Goal: Transaction & Acquisition: Subscribe to service/newsletter

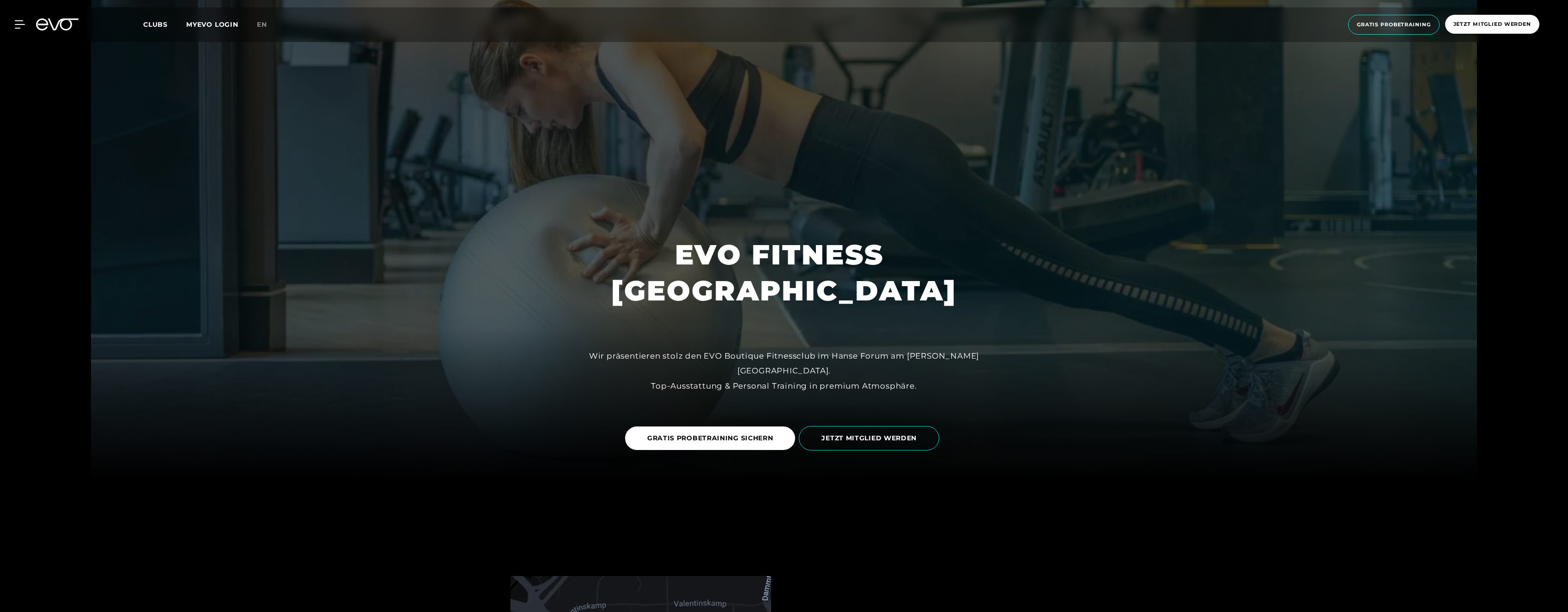
scroll to position [139, 0]
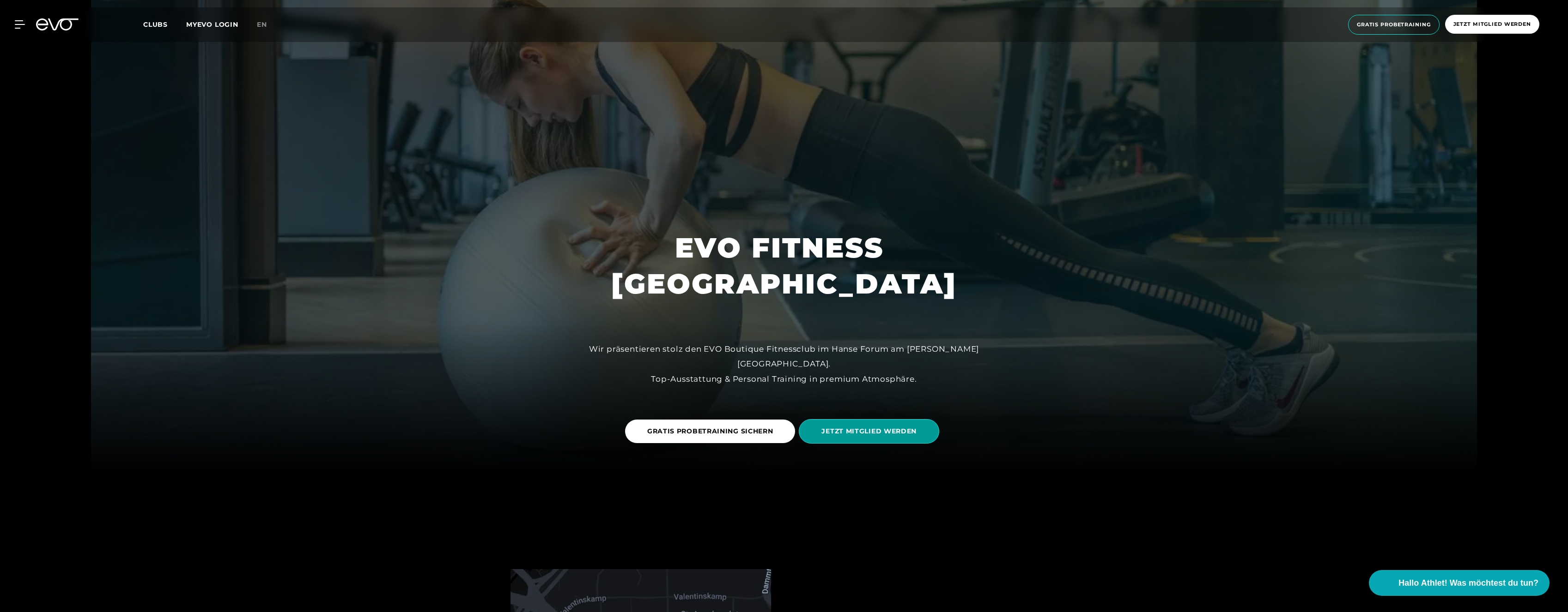
click at [887, 427] on span "JETZT MITGLIED WERDEN" at bounding box center [869, 431] width 95 height 10
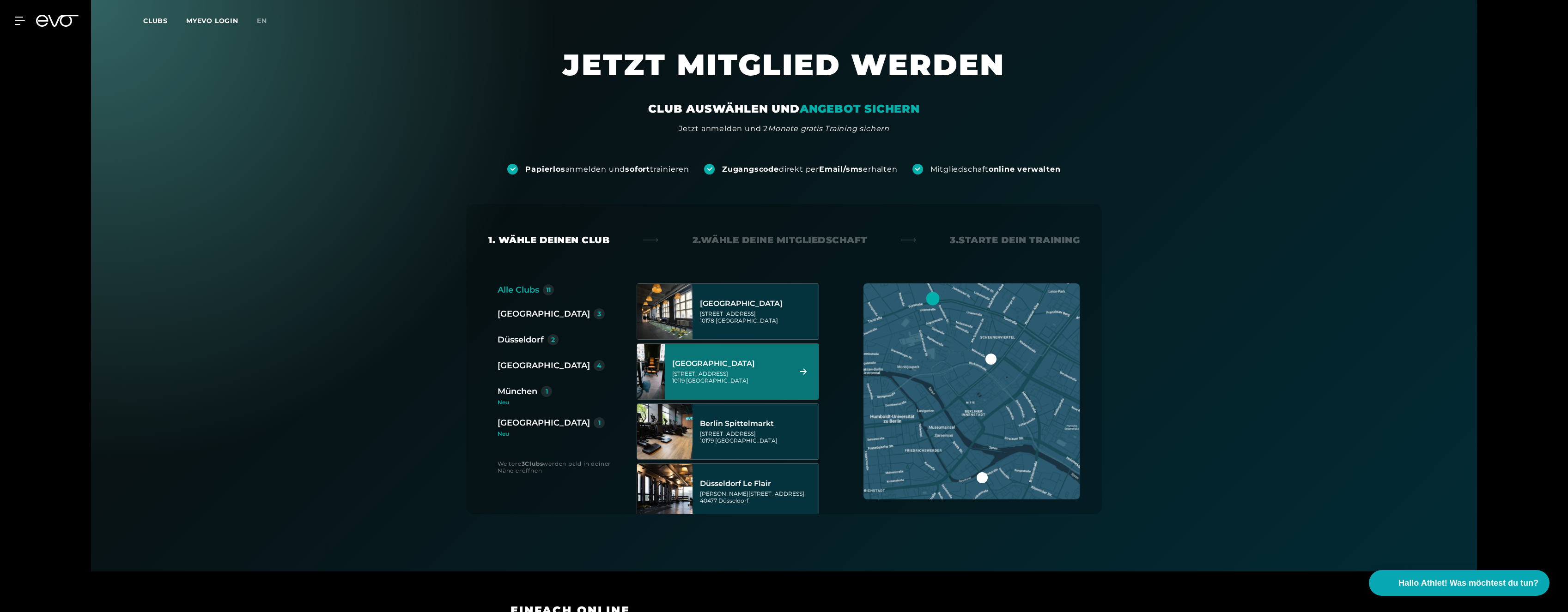
click at [530, 358] on div "Berlin 3 [GEOGRAPHIC_DATA] 2 [GEOGRAPHIC_DATA] 4 [GEOGRAPHIC_DATA] 1 [GEOGRAPHI…" at bounding box center [555, 372] width 114 height 130
click at [529, 367] on div "[GEOGRAPHIC_DATA]" at bounding box center [544, 365] width 93 height 13
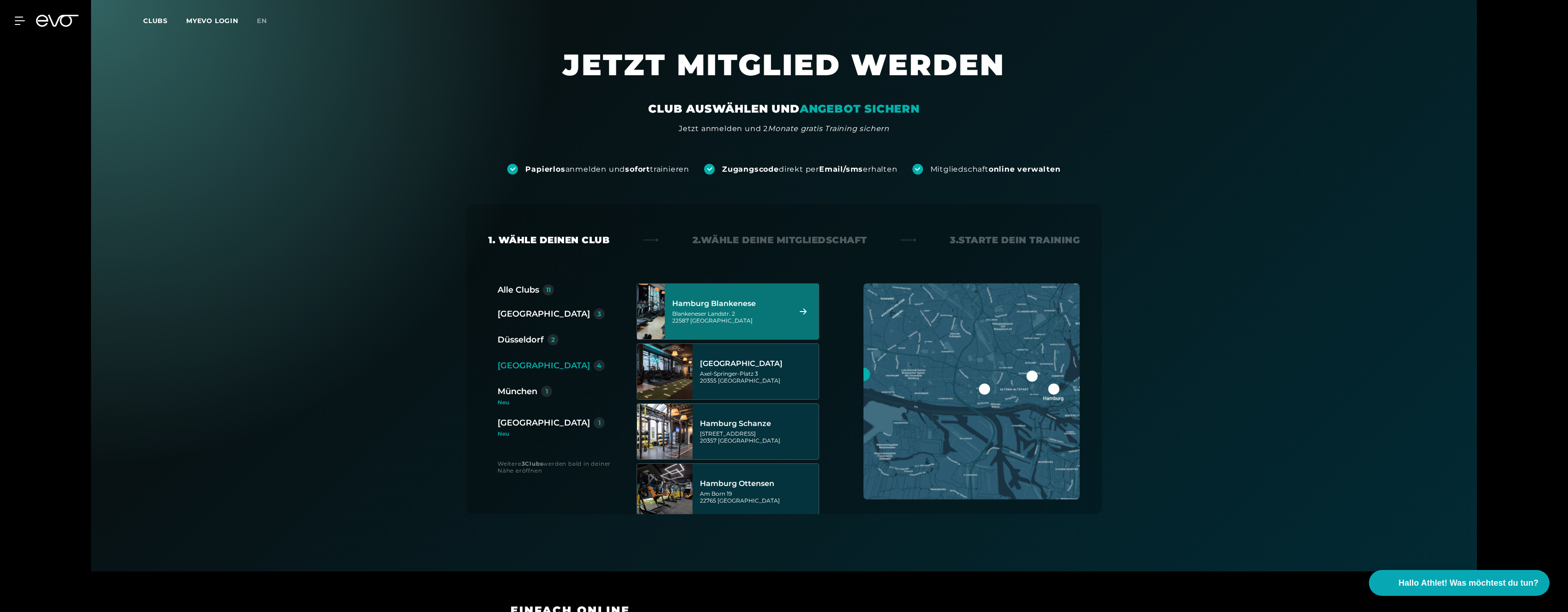
click at [1034, 377] on div at bounding box center [1032, 376] width 11 height 11
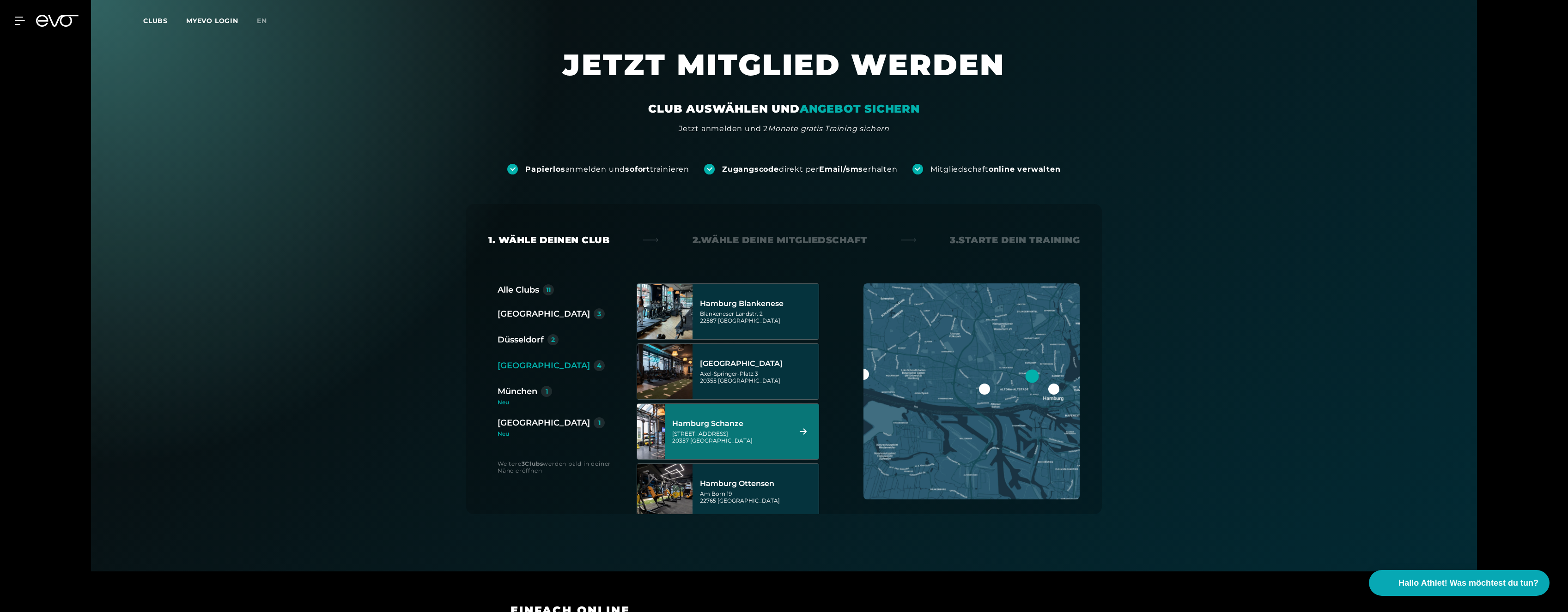
click at [752, 437] on div "[STREET_ADDRESS]" at bounding box center [730, 437] width 116 height 14
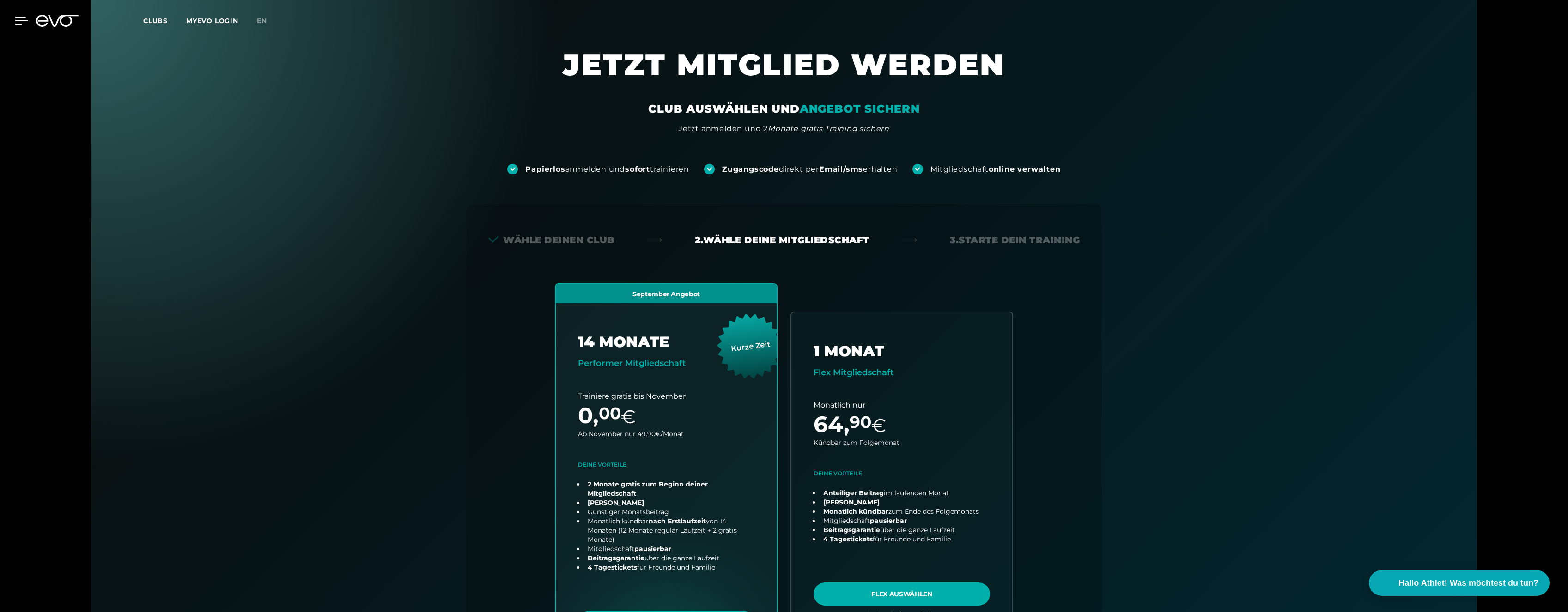
click at [21, 17] on icon at bounding box center [21, 21] width 13 height 7
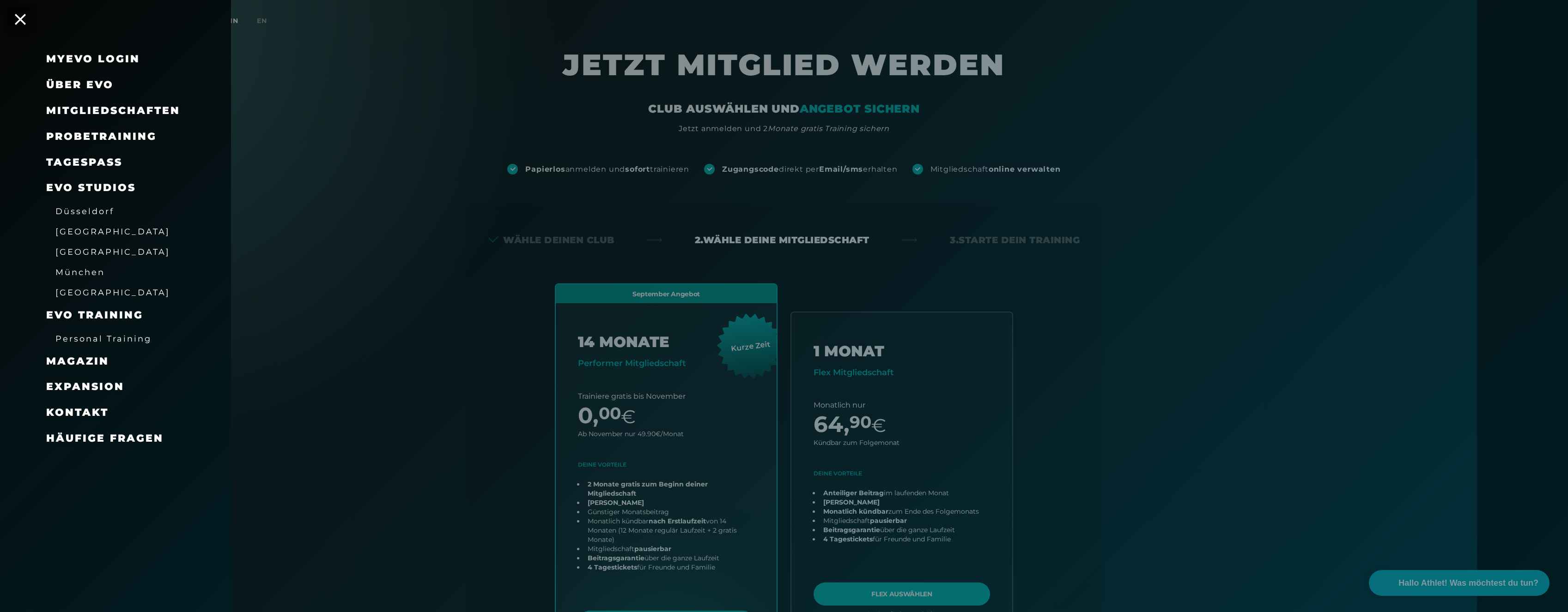
click at [12, 16] on div "MyEVO Login Über EVO Mitgliedschaften Probetraining TAGESPASS EVO Studios [GEOG…" at bounding box center [115, 306] width 231 height 612
click at [16, 20] on icon at bounding box center [21, 19] width 12 height 12
